Goal: Book appointment/travel/reservation

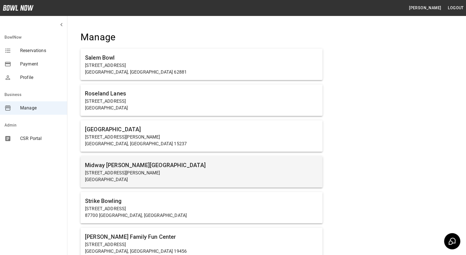
click at [123, 166] on h6 "Midway [PERSON_NAME][GEOGRAPHIC_DATA]" at bounding box center [201, 164] width 233 height 9
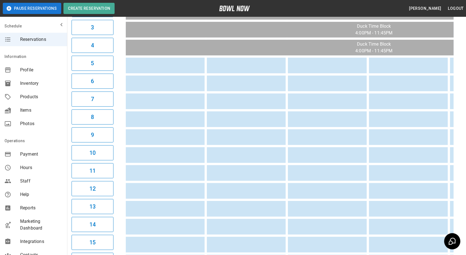
drag, startPoint x: 263, startPoint y: 107, endPoint x: 126, endPoint y: 108, distance: 137.0
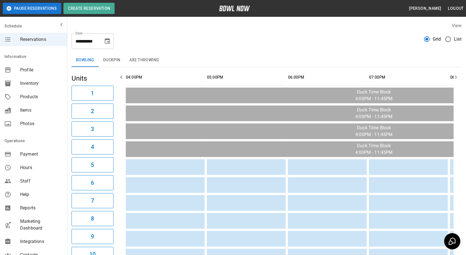
click at [107, 63] on button "Duckpin" at bounding box center [112, 59] width 26 height 13
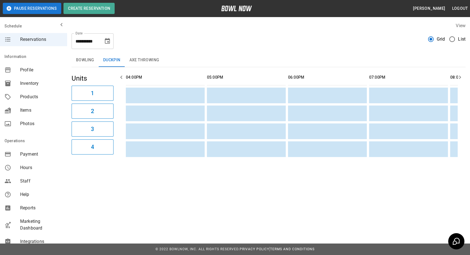
drag, startPoint x: 178, startPoint y: 124, endPoint x: 53, endPoint y: 107, distance: 125.6
click at [77, 62] on button "Bowling" at bounding box center [85, 59] width 27 height 13
click at [264, 30] on div "**********" at bounding box center [269, 39] width 394 height 20
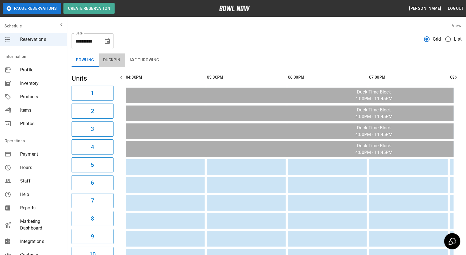
click at [114, 59] on button "Duckpin" at bounding box center [112, 59] width 26 height 13
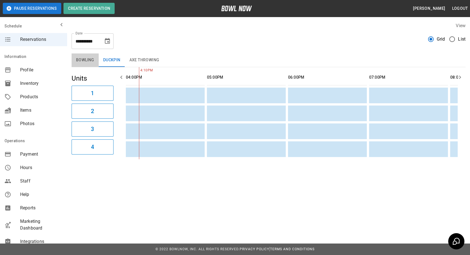
click at [86, 60] on button "Bowling" at bounding box center [85, 59] width 27 height 13
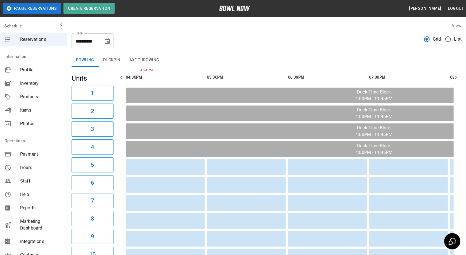
click at [106, 63] on button "Duckpin" at bounding box center [112, 59] width 26 height 13
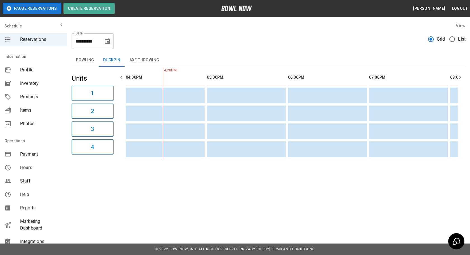
click at [137, 59] on button "Axe Throwing" at bounding box center [144, 59] width 39 height 13
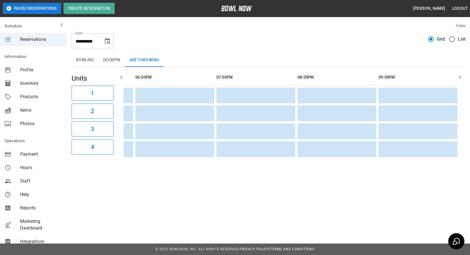
scroll to position [0, 103]
